Goal: Task Accomplishment & Management: Complete application form

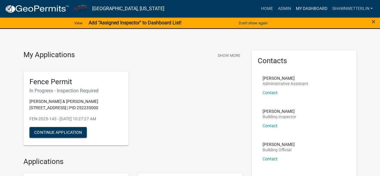
click at [315, 7] on link "My Dashboard" at bounding box center [311, 8] width 36 height 11
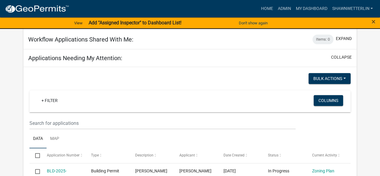
scroll to position [71, 0]
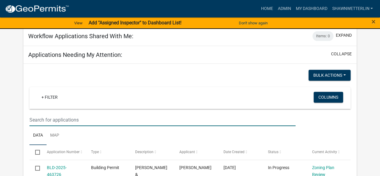
click at [59, 118] on input "text" at bounding box center [162, 119] width 266 height 12
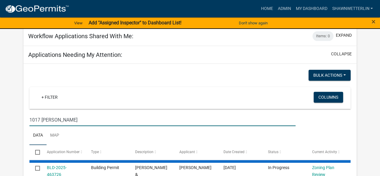
type input "1017 [PERSON_NAME]"
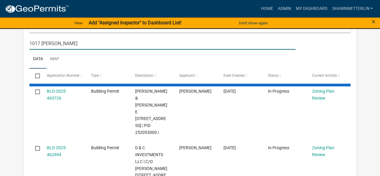
scroll to position [149, 0]
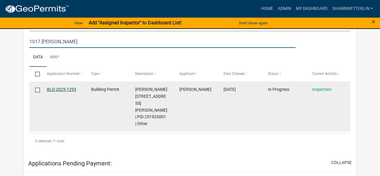
click at [68, 90] on link "BLD-2025-1293" at bounding box center [61, 89] width 29 height 5
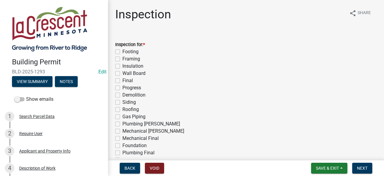
click at [122, 80] on label "Final" at bounding box center [127, 80] width 11 height 7
click at [122, 80] on input "Final" at bounding box center [124, 79] width 4 height 4
checkbox input "true"
checkbox input "false"
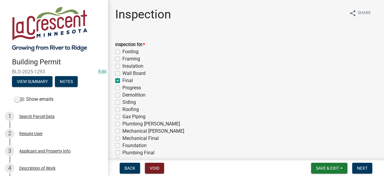
checkbox input "false"
checkbox input "true"
checkbox input "false"
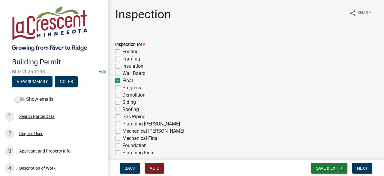
checkbox input "false"
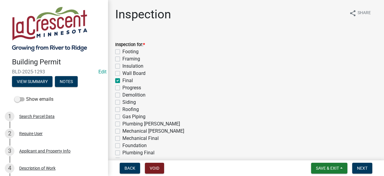
checkbox input "false"
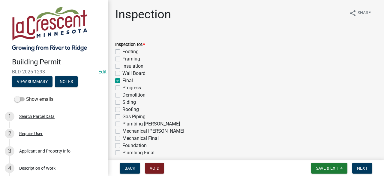
checkbox input "false"
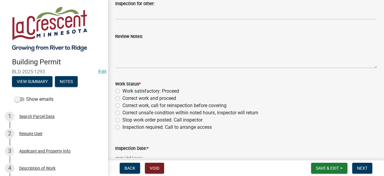
scroll to position [215, 0]
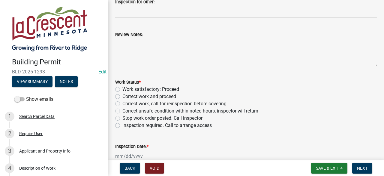
click at [122, 90] on label "Work satisfactory: Proceed" at bounding box center [150, 89] width 57 height 7
click at [122, 89] on input "Work satisfactory: Proceed" at bounding box center [124, 88] width 4 height 4
radio input "true"
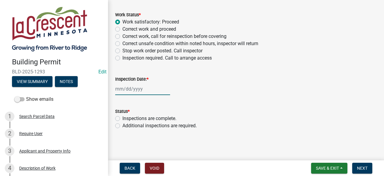
select select "8"
select select "2025"
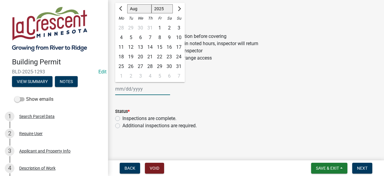
click at [128, 88] on div "[PERSON_NAME] Feb Mar Apr [PERSON_NAME][DATE] Oct Nov [DATE] 1526 1527 1528 152…" at bounding box center [142, 89] width 55 height 12
click at [155, 46] on div "15" at bounding box center [160, 47] width 10 height 10
type input "[DATE]"
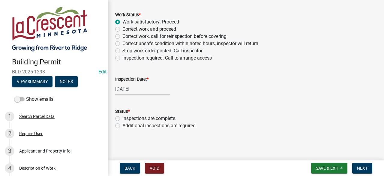
click at [122, 116] on label "Inspections are complete." at bounding box center [149, 118] width 54 height 7
click at [122, 116] on input "Inspections are complete." at bounding box center [124, 117] width 4 height 4
radio input "true"
click at [361, 165] on button "Next" at bounding box center [362, 167] width 20 height 11
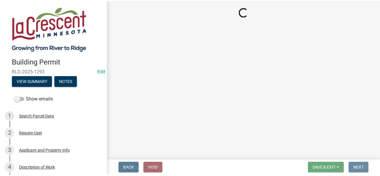
scroll to position [0, 0]
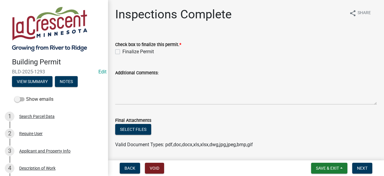
click at [122, 50] on label "Finalize Permit" at bounding box center [138, 51] width 32 height 7
click at [122, 50] on input "Finalize Permit" at bounding box center [124, 50] width 4 height 4
checkbox input "true"
click at [362, 163] on button "Next" at bounding box center [362, 167] width 20 height 11
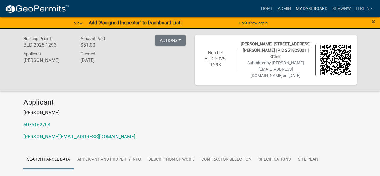
click at [306, 7] on link "My Dashboard" at bounding box center [311, 8] width 36 height 11
